Goal: Navigation & Orientation: Find specific page/section

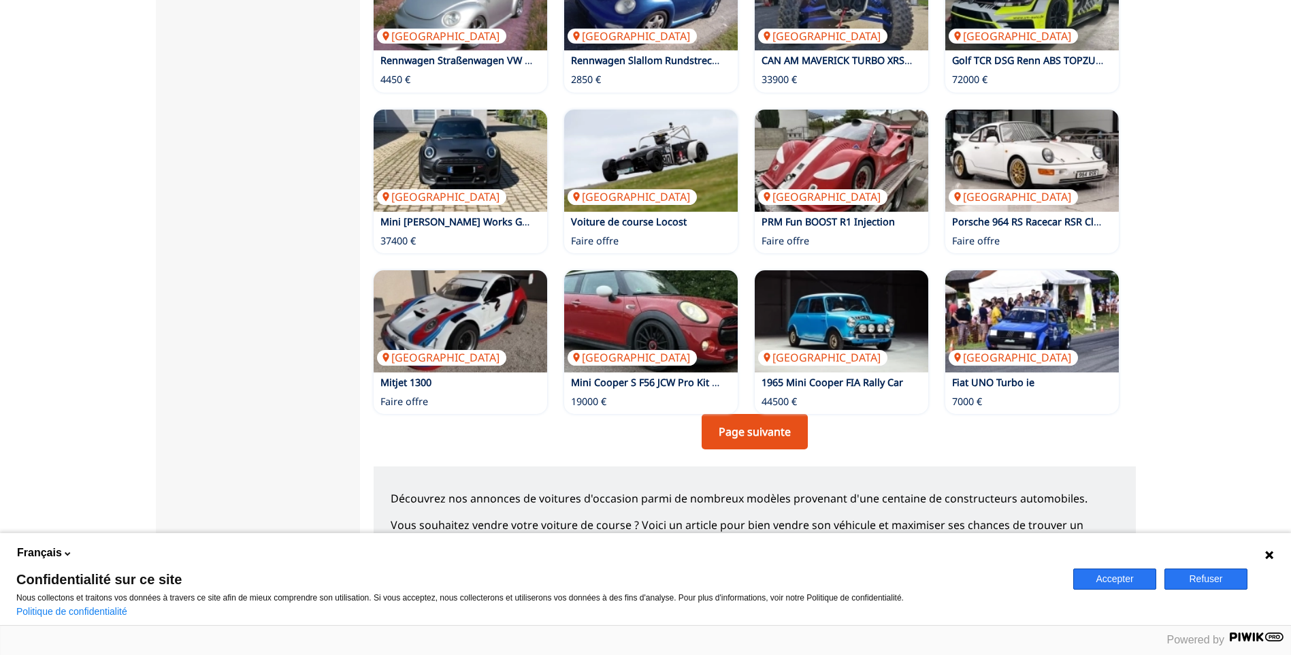
scroll to position [839, 0]
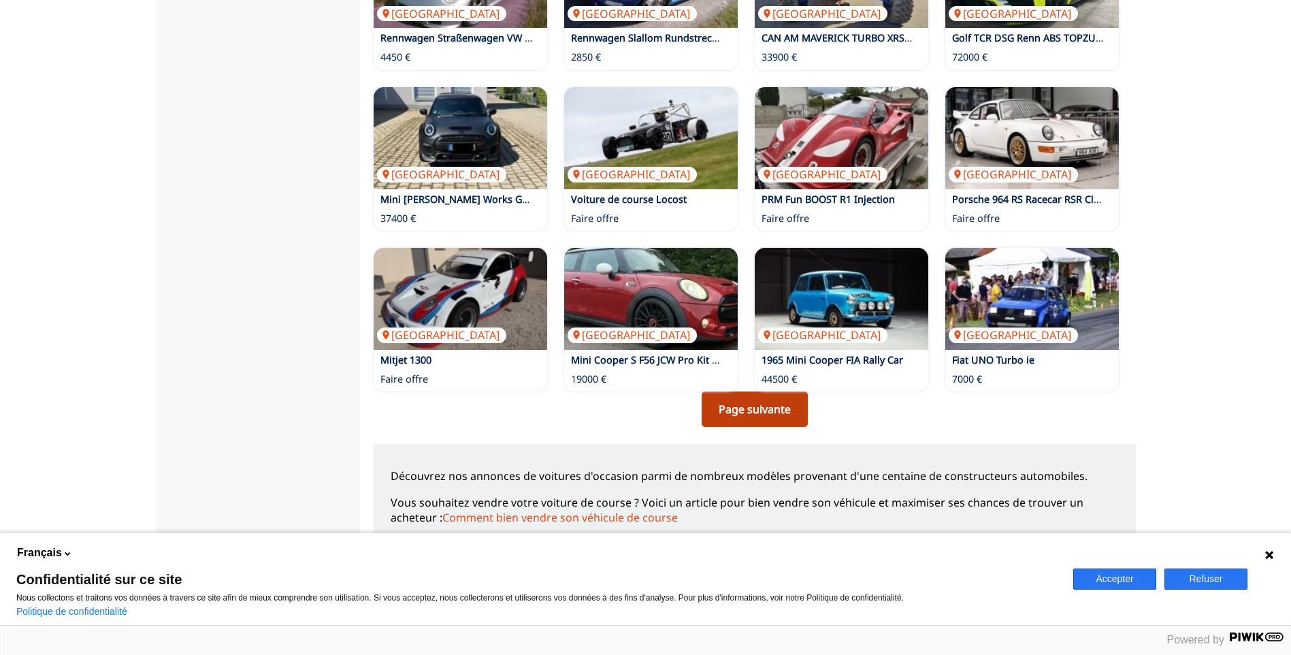
click at [762, 409] on link "Page suivante" at bounding box center [755, 408] width 106 height 35
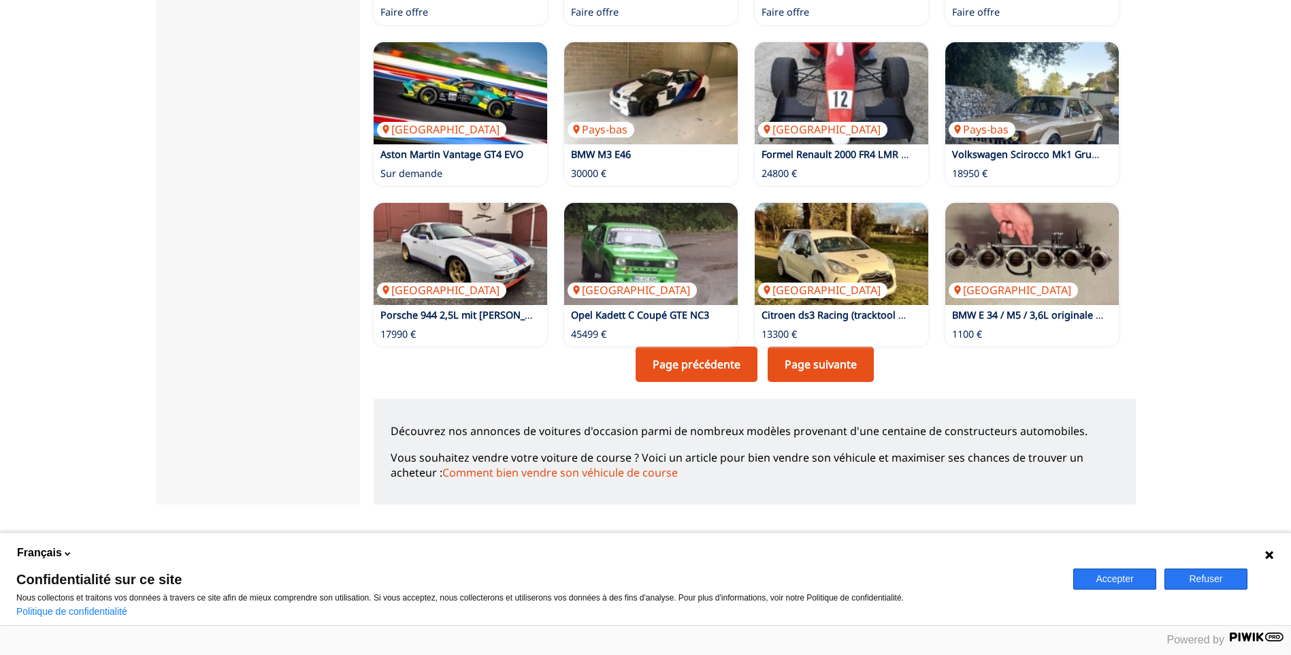
scroll to position [885, 0]
click at [851, 370] on link "Page suivante" at bounding box center [821, 363] width 106 height 35
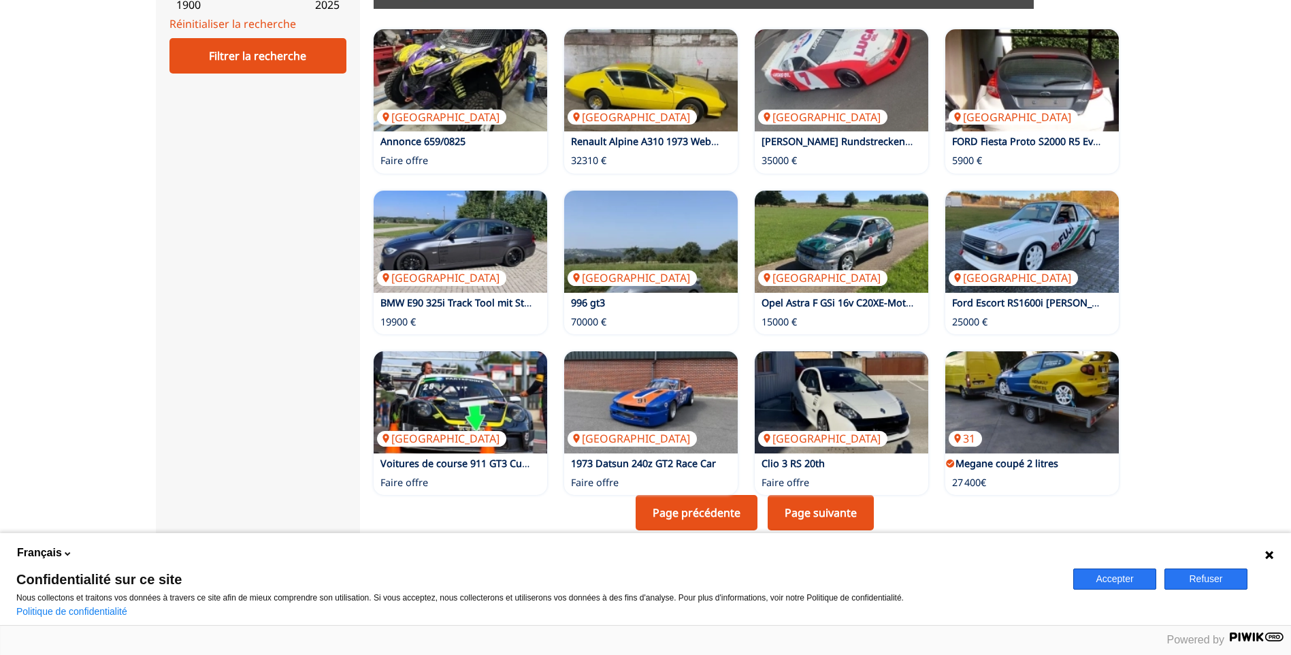
scroll to position [794, 0]
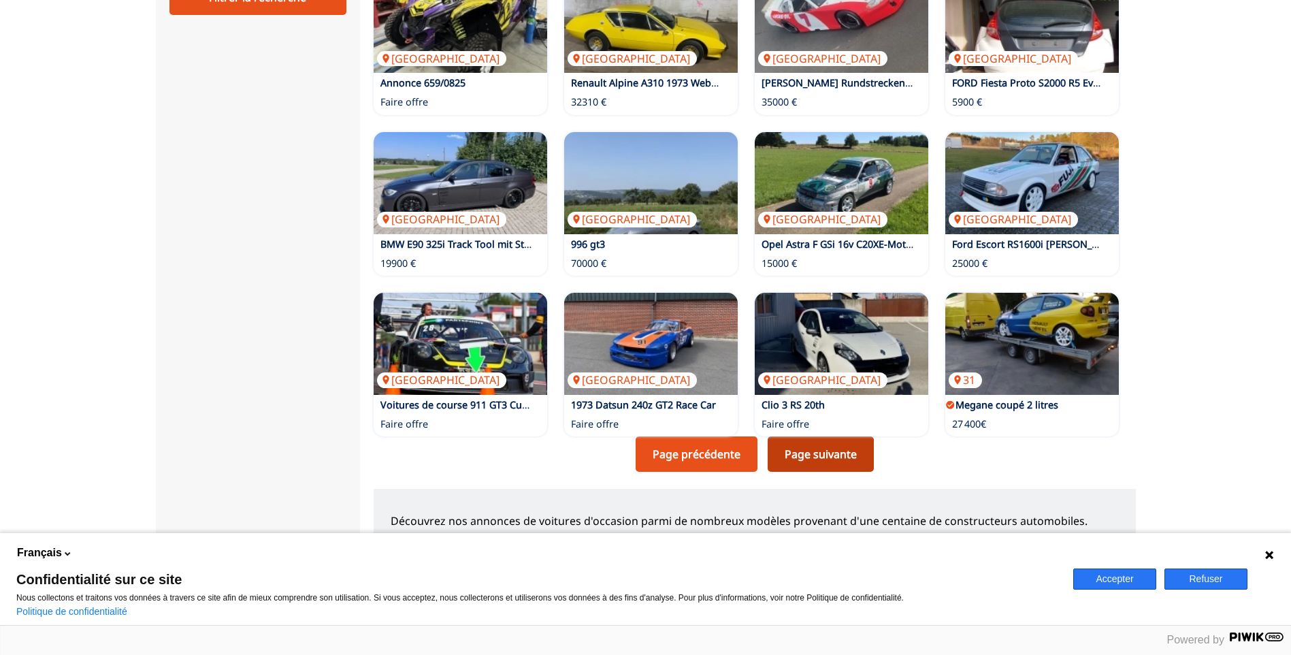
click at [803, 455] on link "Page suivante" at bounding box center [821, 453] width 106 height 35
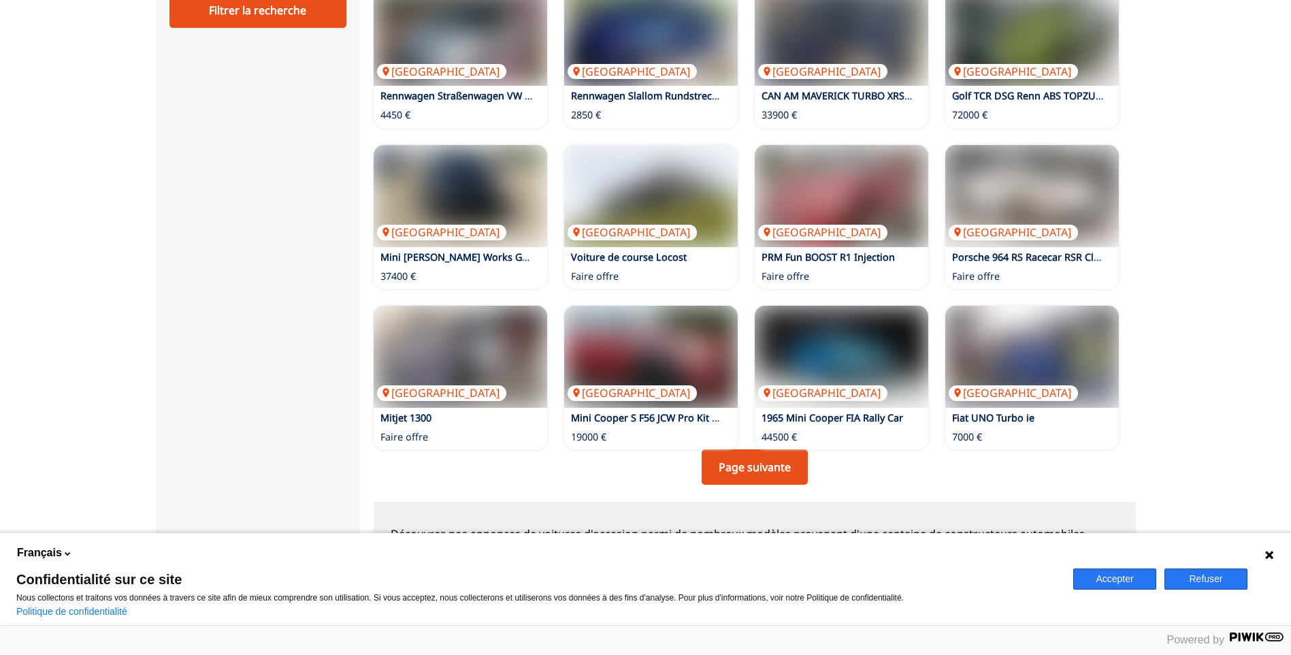
scroll to position [794, 0]
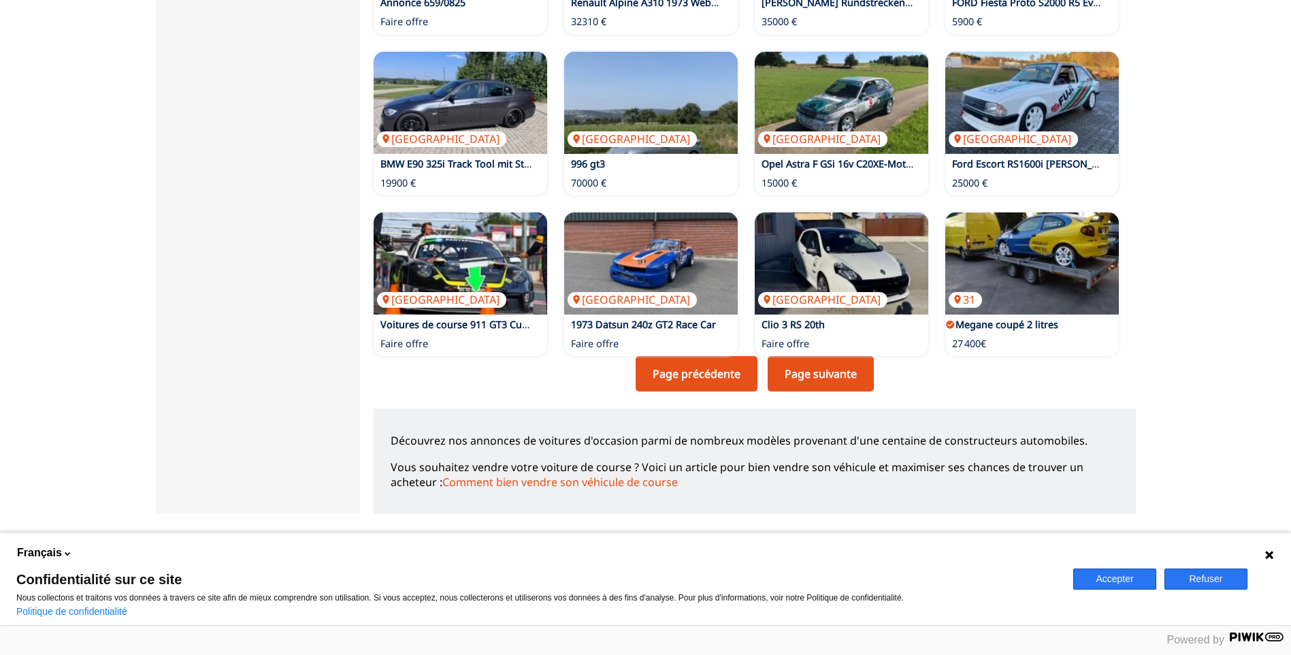
scroll to position [885, 0]
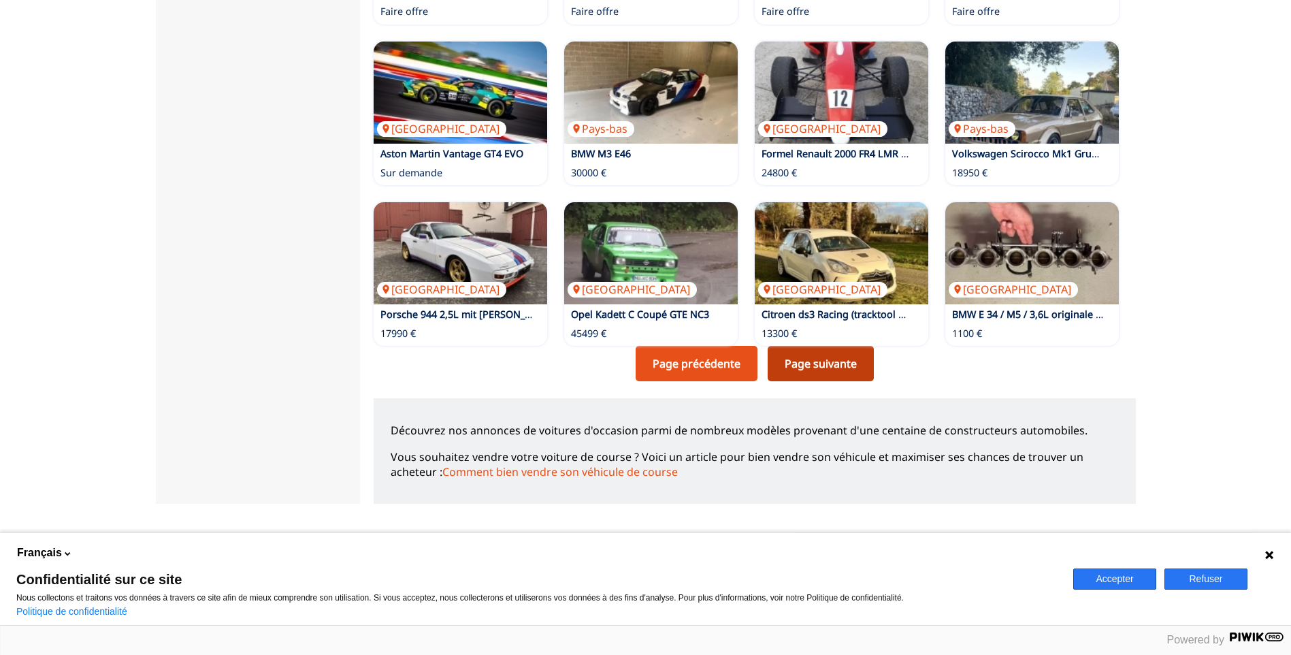
click at [824, 366] on link "Page suivante" at bounding box center [821, 363] width 106 height 35
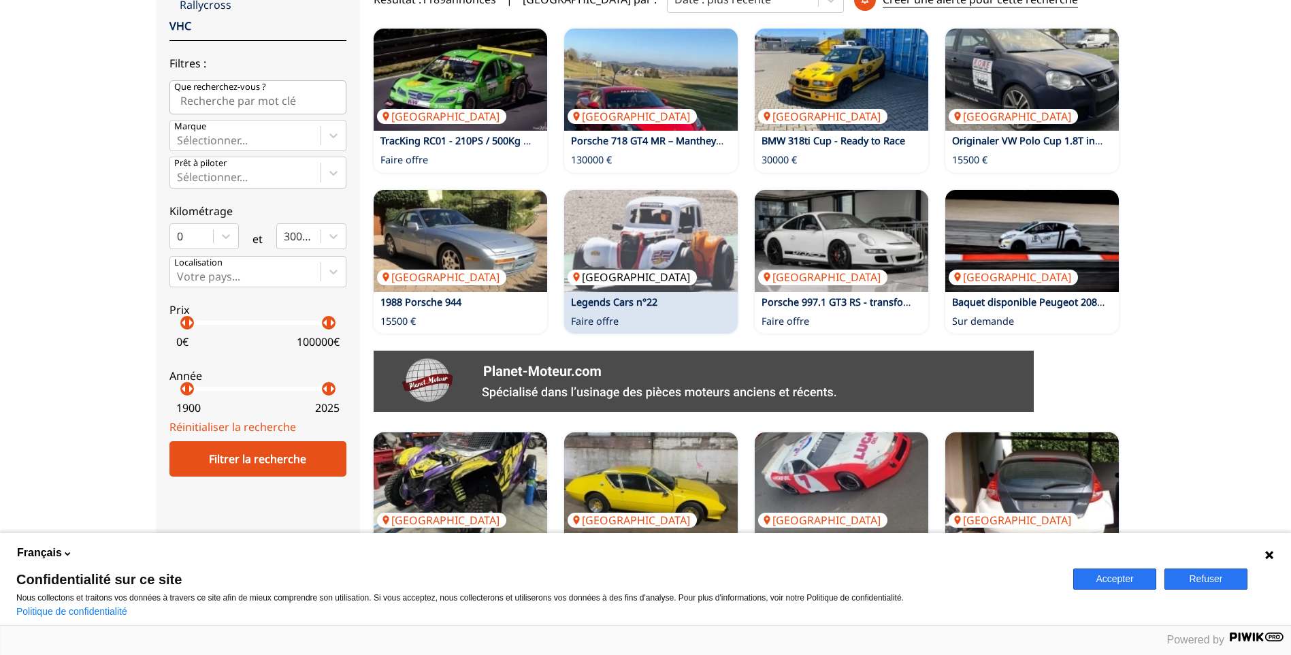
scroll to position [363, 0]
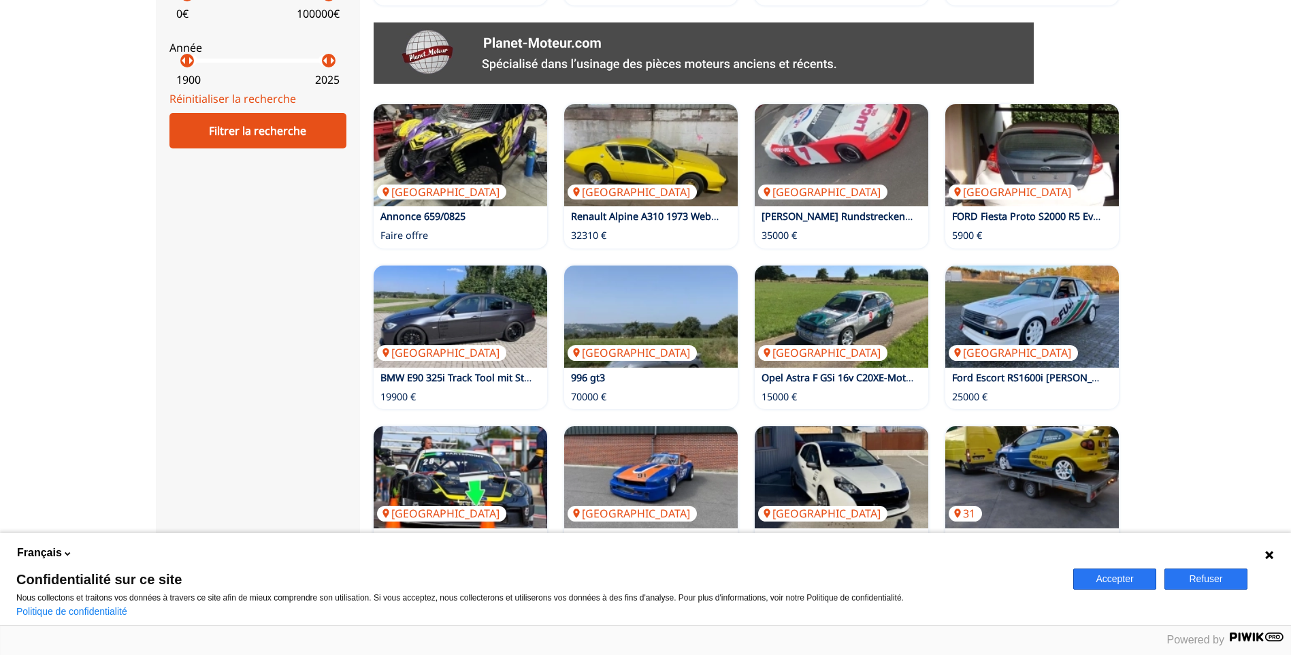
scroll to position [885, 0]
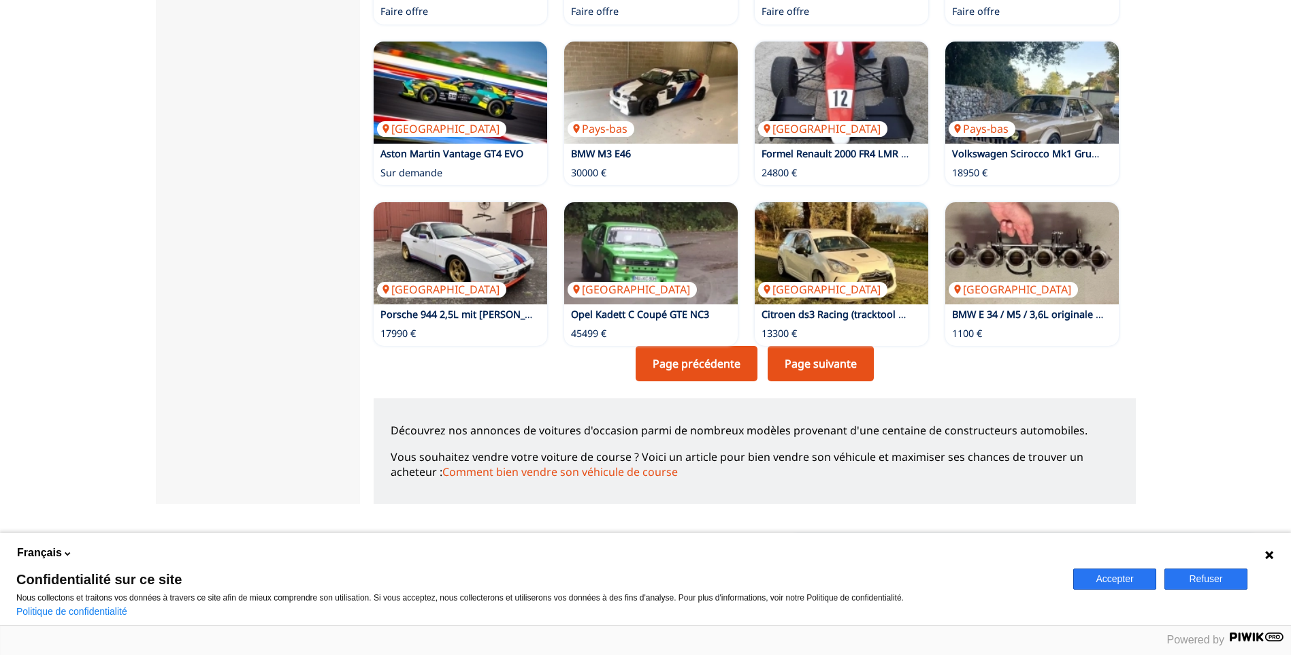
scroll to position [839, 0]
